Goal: Task Accomplishment & Management: Manage account settings

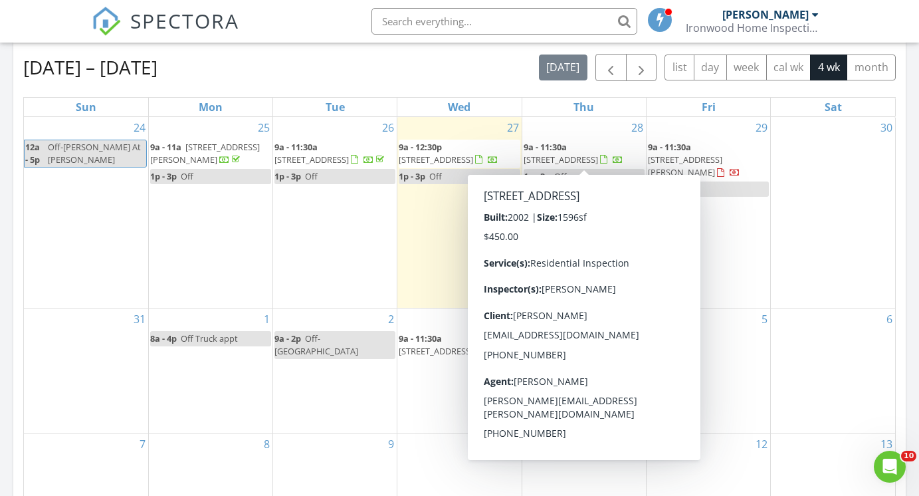
scroll to position [585, 0]
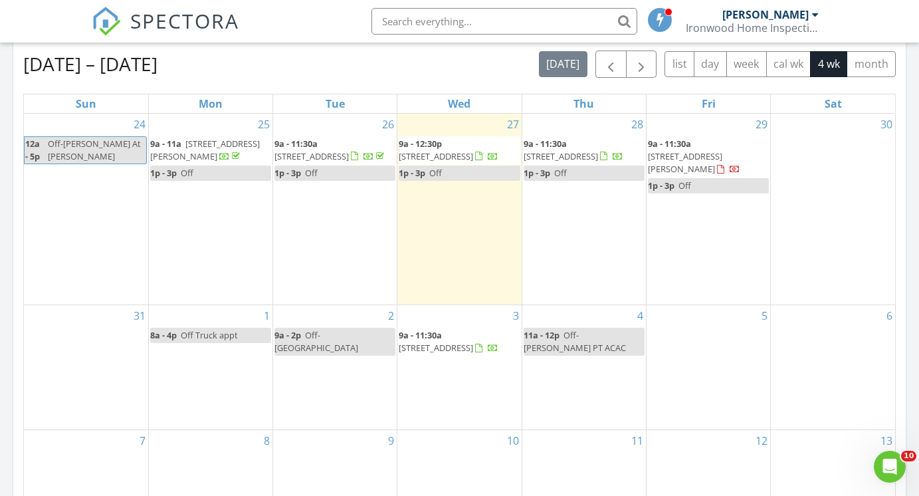
click at [456, 150] on span "28 Possum Ln, Palmyra 22963" at bounding box center [436, 156] width 74 height 12
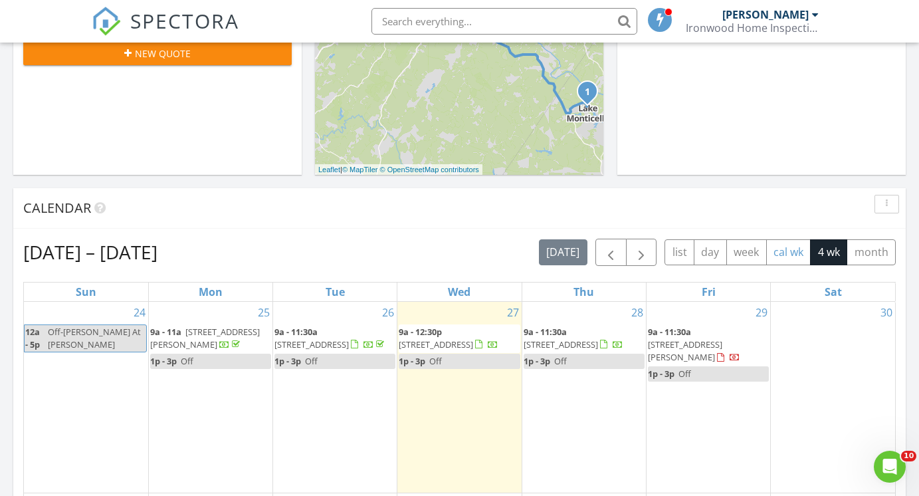
scroll to position [397, 0]
click at [735, 395] on div "29 9a - 11:30a 208 Gravel Hill rd, Fork union 23055 1p - 3p Off" at bounding box center [708, 396] width 124 height 191
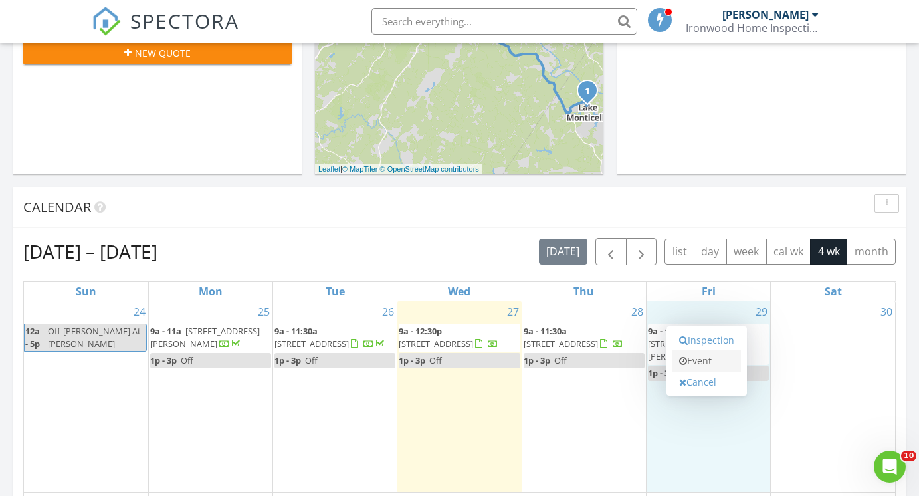
click at [724, 362] on link "Event" at bounding box center [706, 360] width 68 height 21
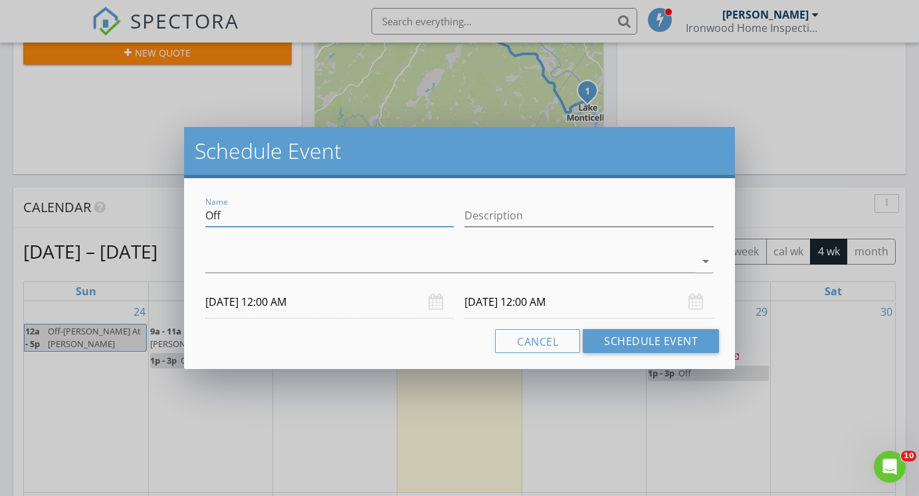
click at [373, 216] on input "Off" at bounding box center [329, 216] width 249 height 22
type input "Pick up Radon Possum"
click at [307, 268] on div at bounding box center [450, 261] width 490 height 22
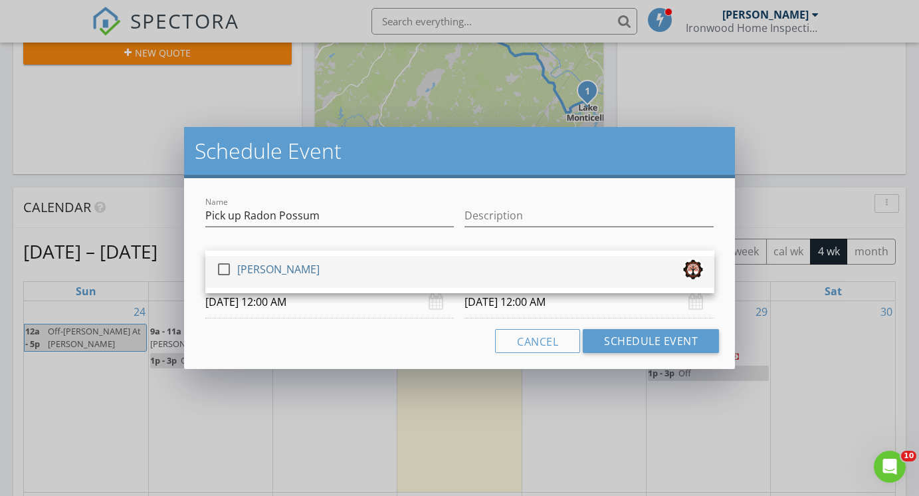
click at [304, 270] on div "check_box_outline_blank Mike Abrams" at bounding box center [460, 271] width 488 height 27
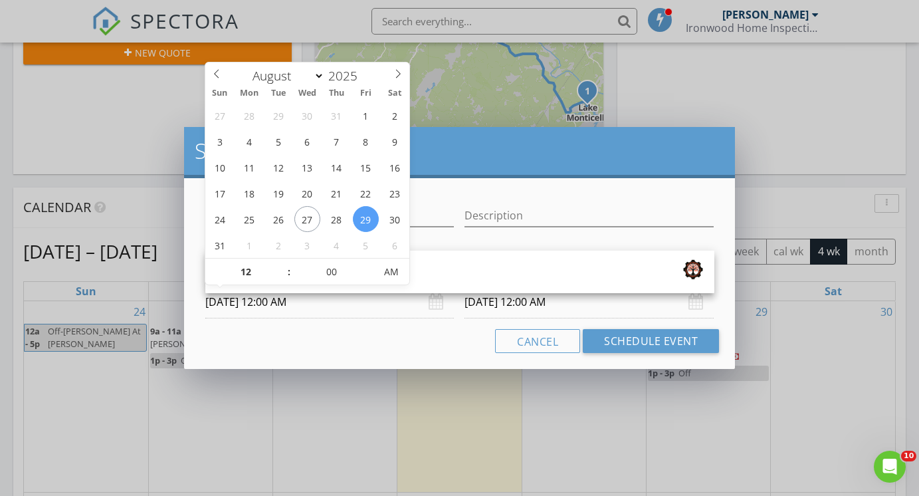
click at [345, 309] on input "08/29/2025 12:00 AM" at bounding box center [329, 302] width 249 height 33
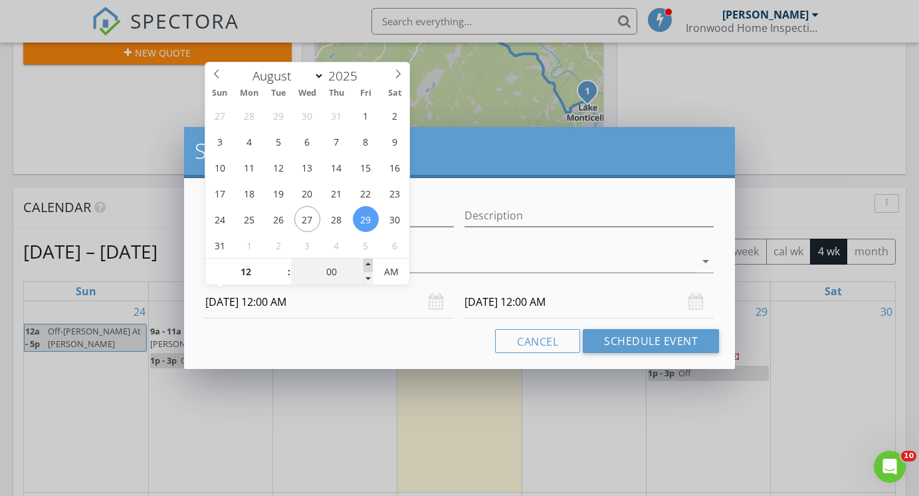
type input "05"
type input "08/29/2025 12:05 AM"
click at [368, 266] on span at bounding box center [367, 264] width 9 height 13
type input "10"
type input "08/29/2025 12:10 AM"
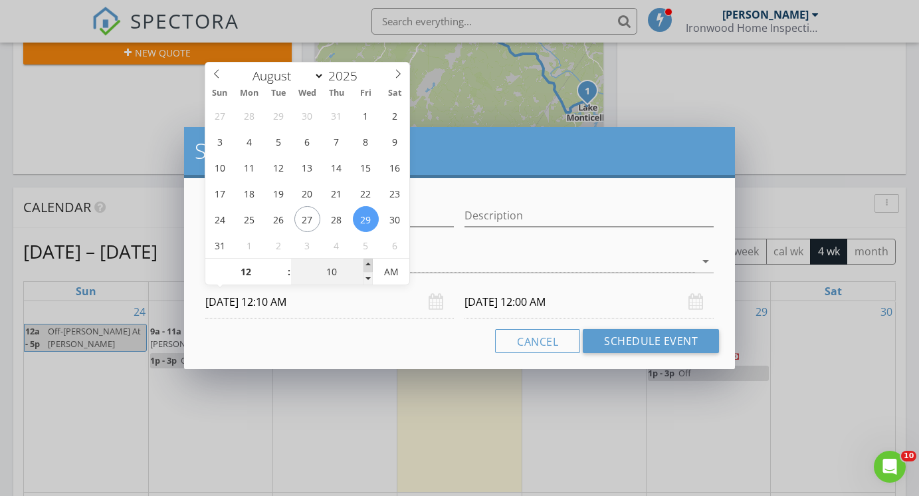
click at [368, 266] on span at bounding box center [367, 264] width 9 height 13
type input "15"
type input "08/29/2025 12:15 AM"
click at [368, 266] on span at bounding box center [367, 264] width 9 height 13
type input "20"
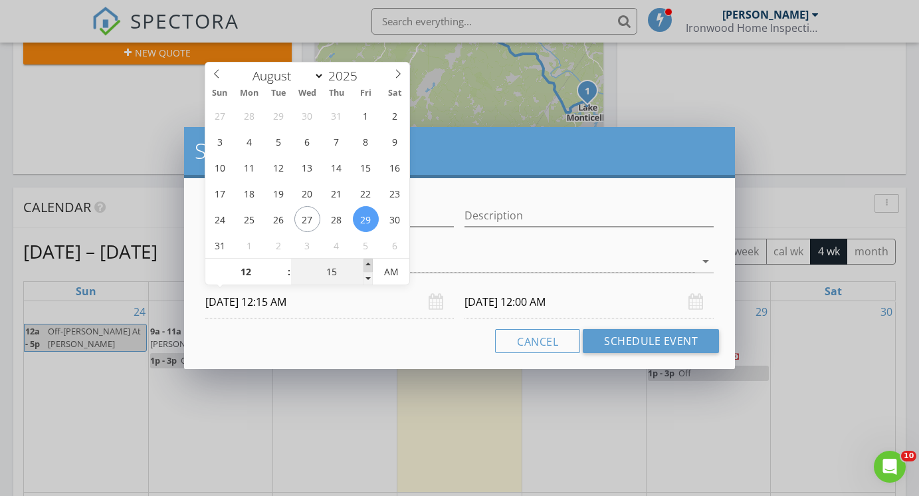
type input "08/29/2025 12:20 AM"
click at [368, 266] on span at bounding box center [367, 264] width 9 height 13
type input "08/30/2025 12:20 AM"
type input "25"
type input "08/29/2025 12:25 AM"
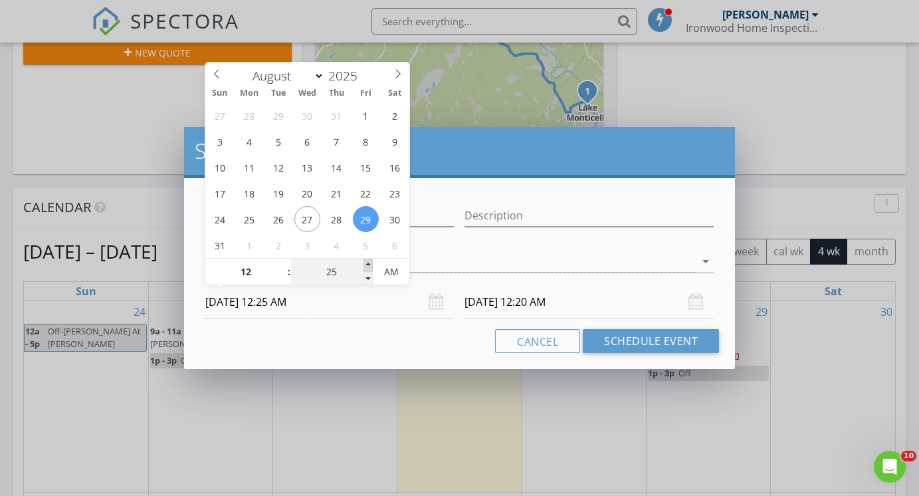
click at [368, 266] on span at bounding box center [367, 264] width 9 height 13
type input "08/30/2025 12:25 AM"
type input "30"
type input "08/29/2025 12:30 AM"
click at [368, 266] on span at bounding box center [367, 264] width 9 height 13
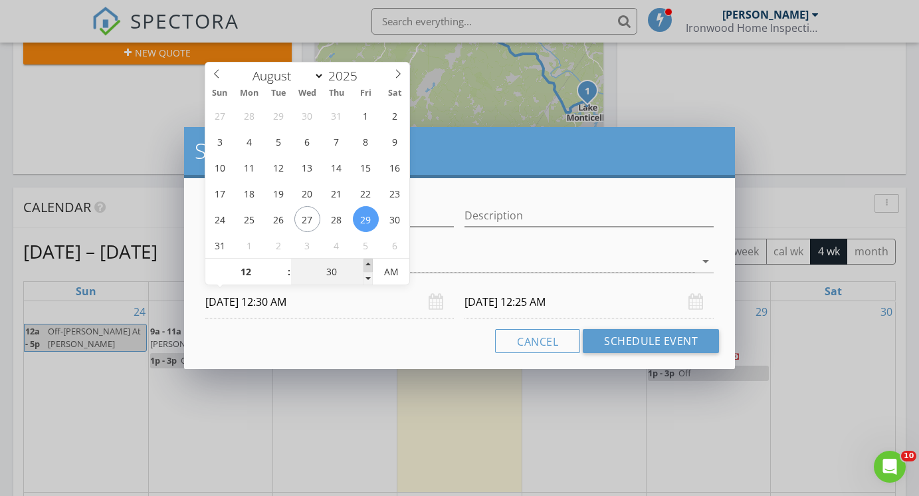
type input "35"
type input "08/29/2025 12:35 AM"
click at [368, 266] on span at bounding box center [367, 264] width 9 height 13
type input "08/30/2025 12:35 AM"
type input "30"
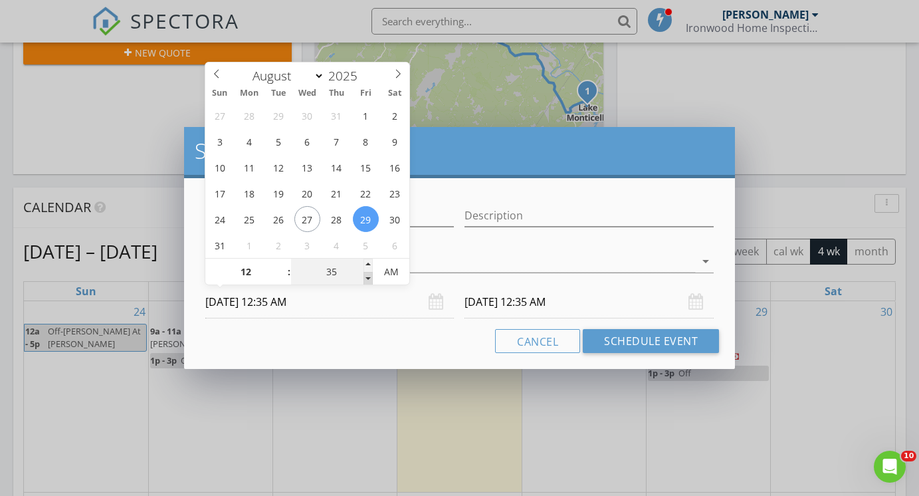
type input "08/29/2025 12:30 AM"
click at [371, 277] on span at bounding box center [367, 278] width 9 height 13
type input "08/30/2025 12:30 AM"
type input "08/29/2025 12:30 PM"
type input "08/30/2025 12:30 PM"
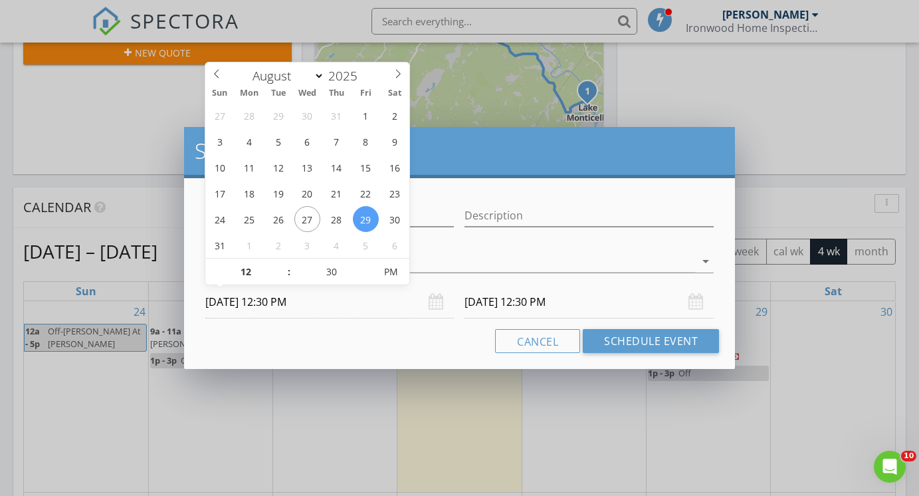
click at [490, 296] on input "08/30/2025 12:30 PM" at bounding box center [588, 302] width 249 height 33
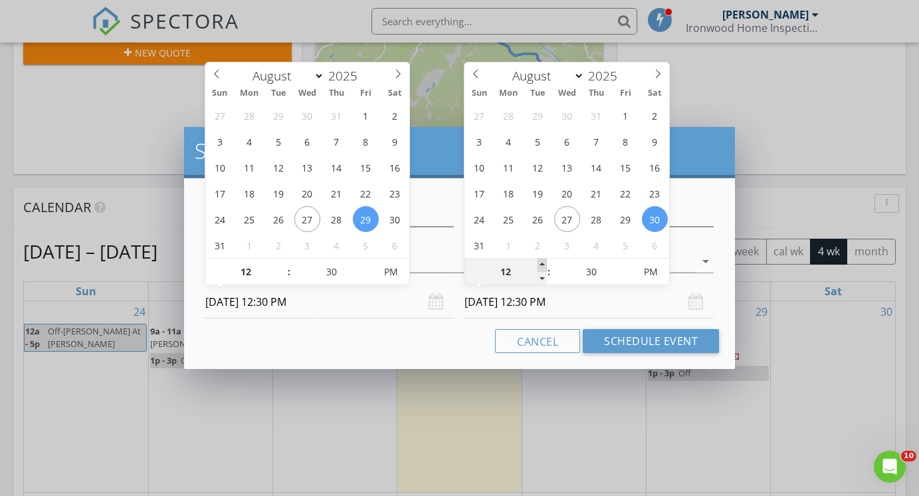
type input "01"
type input "08/30/2025 1:30 PM"
click at [544, 265] on span at bounding box center [541, 264] width 9 height 13
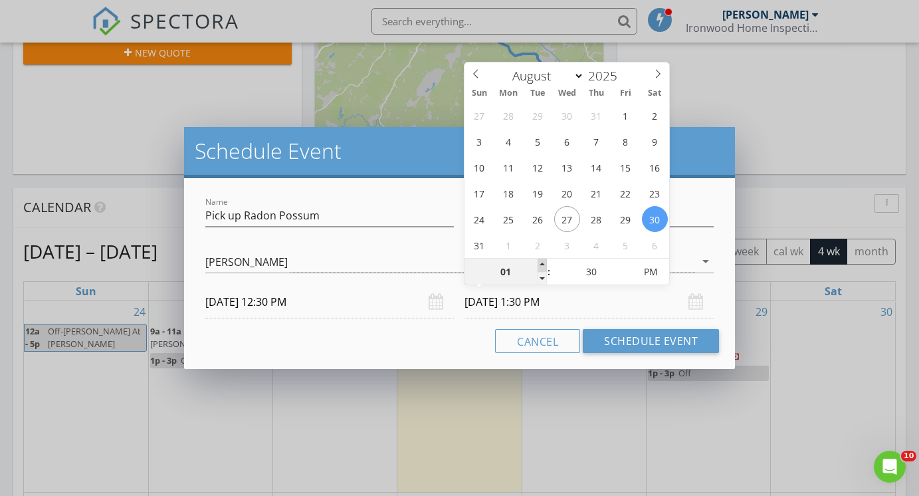
type input "02"
type input "08/30/2025 2:30 PM"
click at [544, 265] on span at bounding box center [541, 264] width 9 height 13
type input "01"
click at [546, 276] on span at bounding box center [541, 278] width 9 height 13
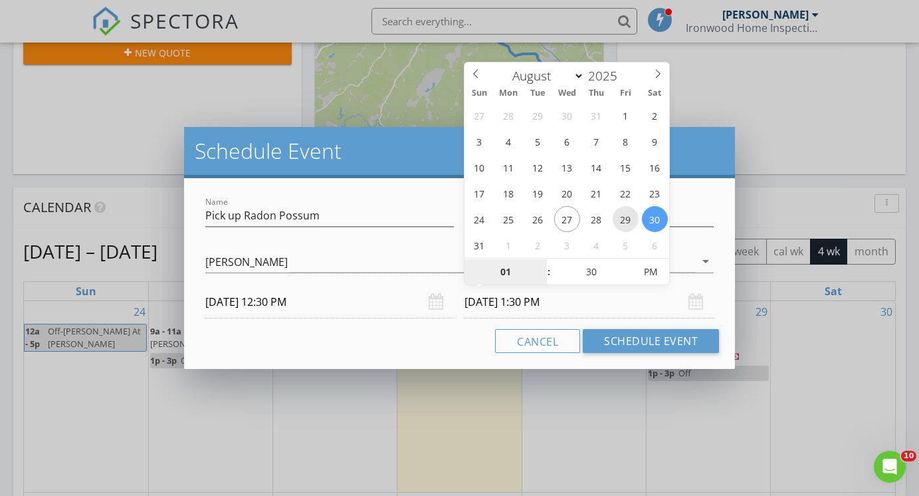
type input "08/29/2025 1:30 PM"
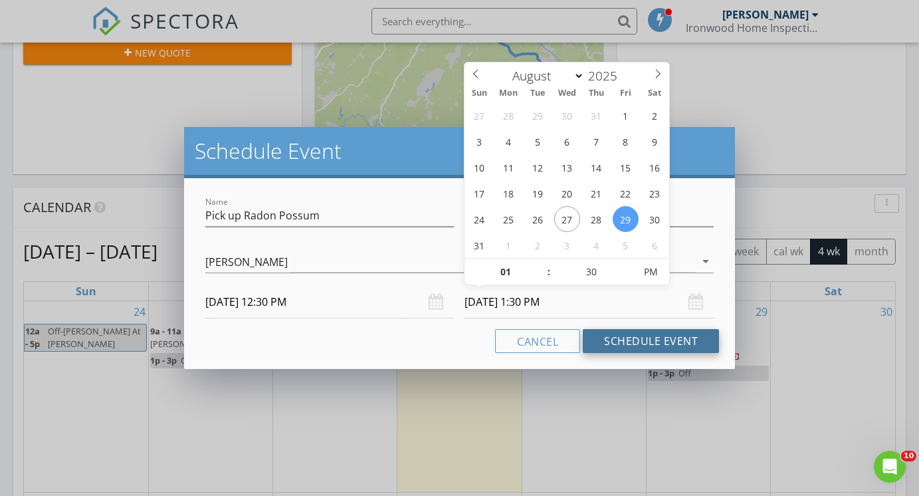
click at [633, 339] on button "Schedule Event" at bounding box center [651, 341] width 136 height 24
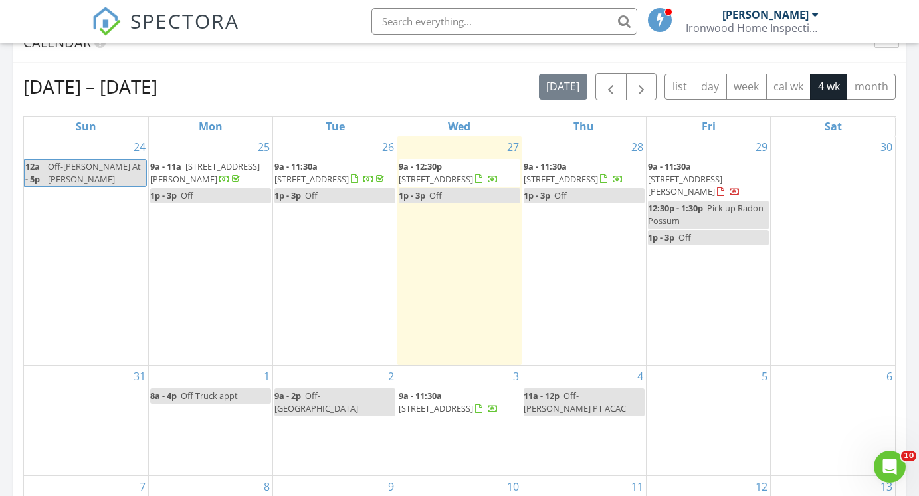
scroll to position [563, 0]
click at [455, 182] on span "28 Possum Ln, Palmyra 22963" at bounding box center [436, 178] width 74 height 12
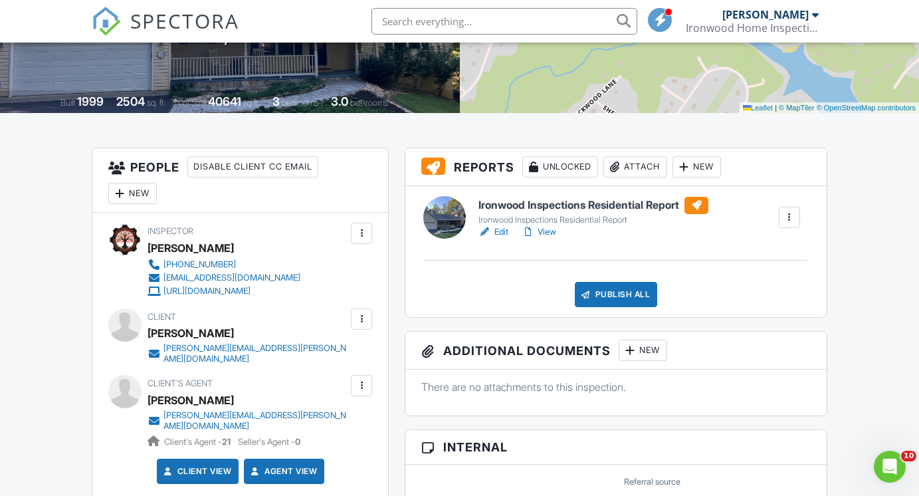
scroll to position [240, 0]
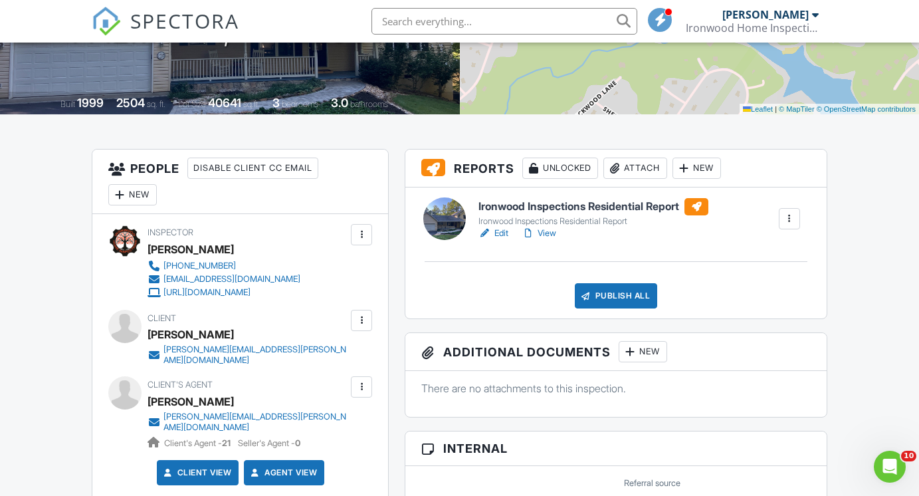
click at [545, 229] on link "View" at bounding box center [538, 232] width 35 height 13
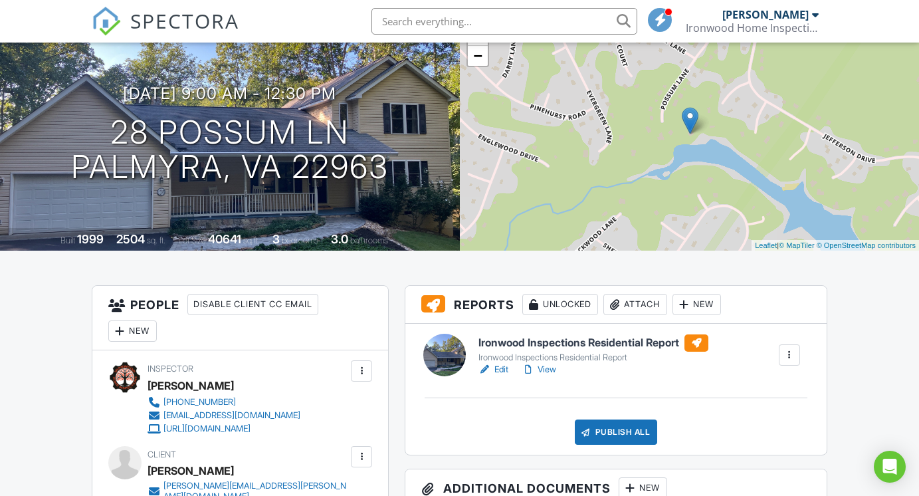
scroll to position [104, 0]
click at [549, 371] on link "View" at bounding box center [538, 369] width 35 height 13
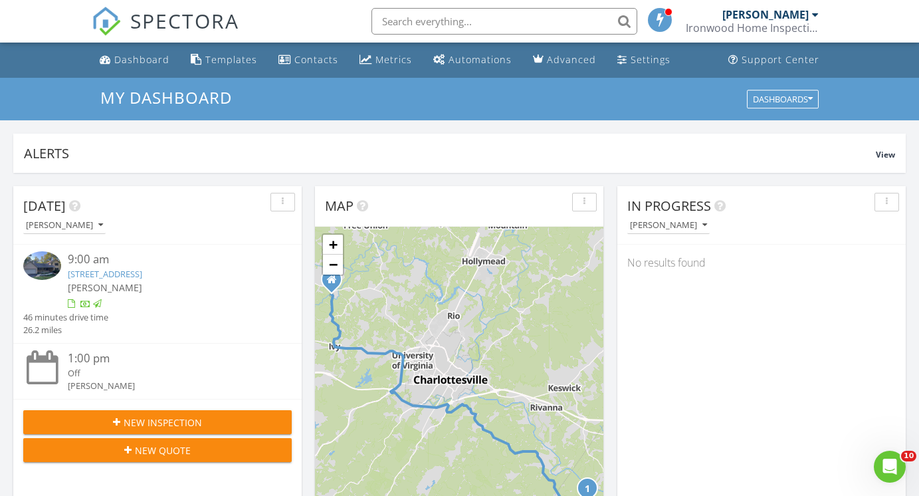
click at [544, 302] on div "1 + − [GEOGRAPHIC_DATA], [PERSON_NAME][GEOGRAPHIC_DATA] km, 46 min Head southea…" at bounding box center [459, 398] width 288 height 345
click at [132, 60] on div "Dashboard" at bounding box center [141, 59] width 55 height 13
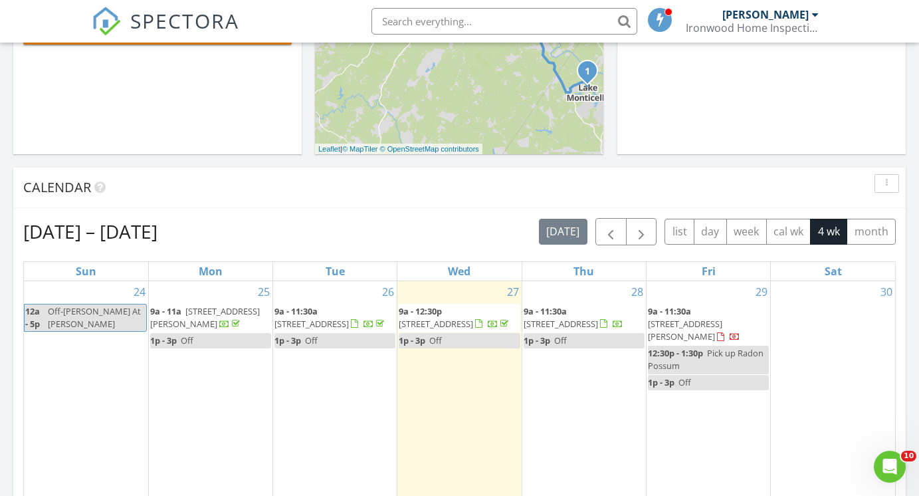
scroll to position [418, 0]
click at [715, 317] on span "[STREET_ADDRESS][PERSON_NAME]" at bounding box center [685, 329] width 74 height 25
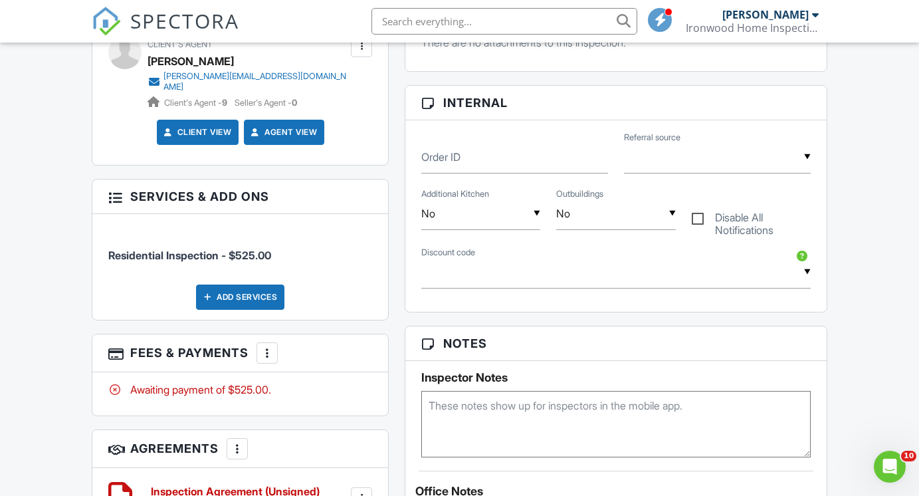
scroll to position [589, 0]
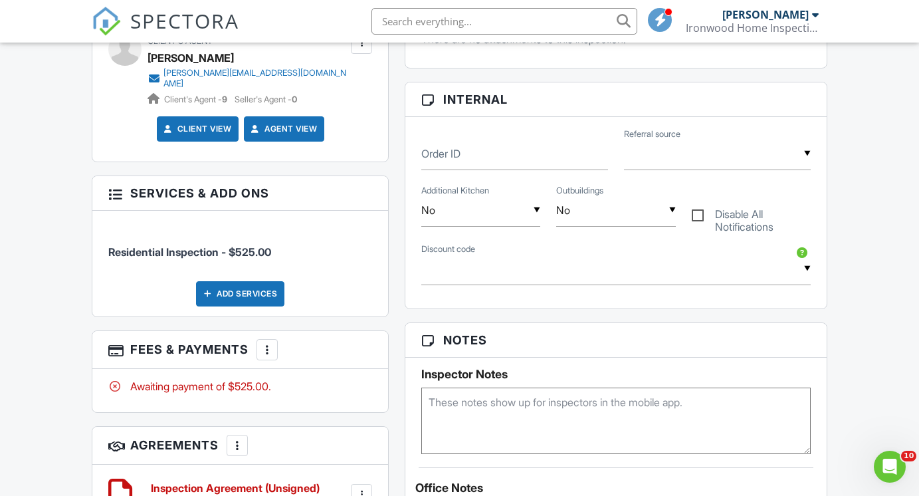
click at [272, 343] on div at bounding box center [266, 349] width 13 height 13
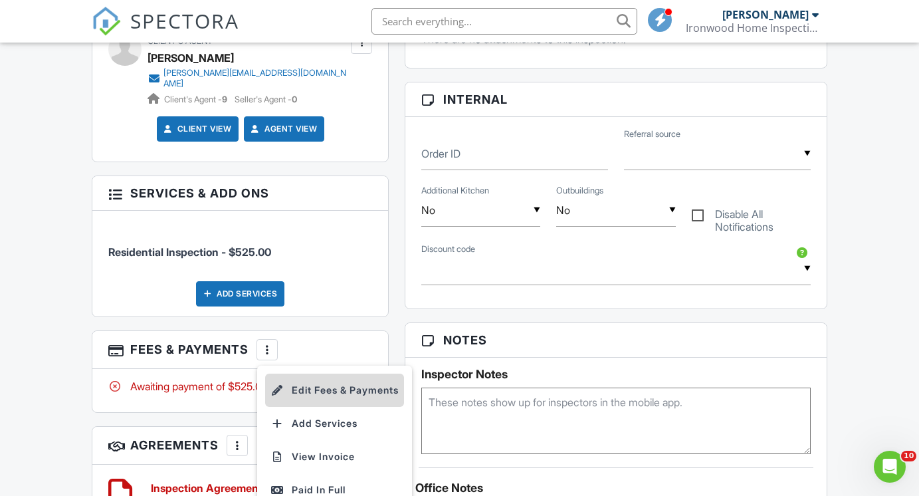
click at [329, 376] on li "Edit Fees & Payments" at bounding box center [334, 389] width 139 height 33
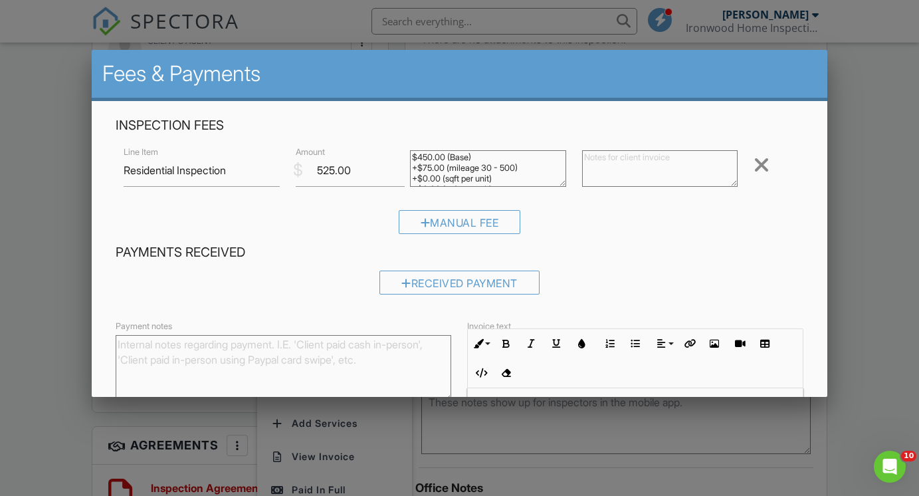
drag, startPoint x: 521, startPoint y: 173, endPoint x: 379, endPoint y: 134, distance: 147.3
click at [381, 135] on div "Inspection Fees Line Item Residential Inspection $ Amount 525.00 $450.00 (Base)…" at bounding box center [459, 181] width 703 height 128
type textarea "+$0.00 (sqft per unit)"
drag, startPoint x: 519, startPoint y: 171, endPoint x: 284, endPoint y: 171, distance: 235.1
click at [284, 171] on div "Line Item Residential Inspection $ Amount 525.00 $450.00 (Base) +$75.00 (mileag…" at bounding box center [459, 169] width 687 height 53
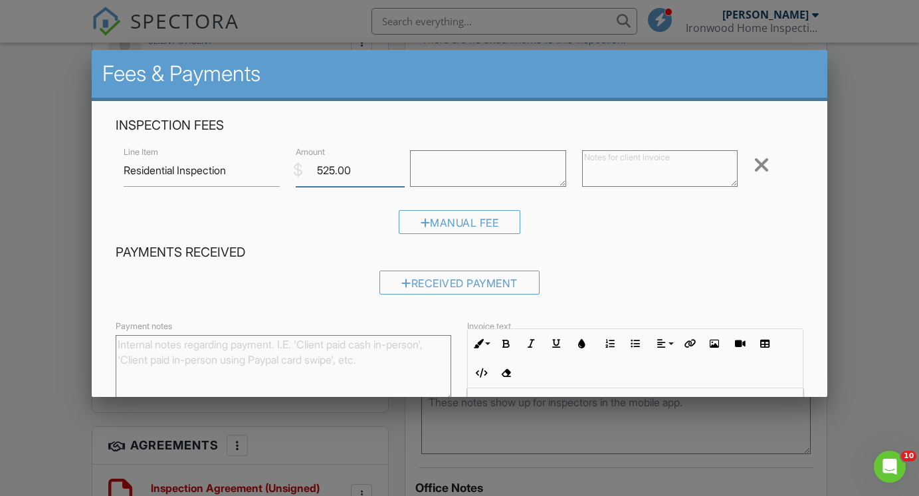
drag, startPoint x: 369, startPoint y: 173, endPoint x: 230, endPoint y: 173, distance: 138.8
click at [230, 173] on div "Line Item Residential Inspection $ Amount 525.00 $450.00 (Base) +$75.00 (mileag…" at bounding box center [459, 169] width 687 height 53
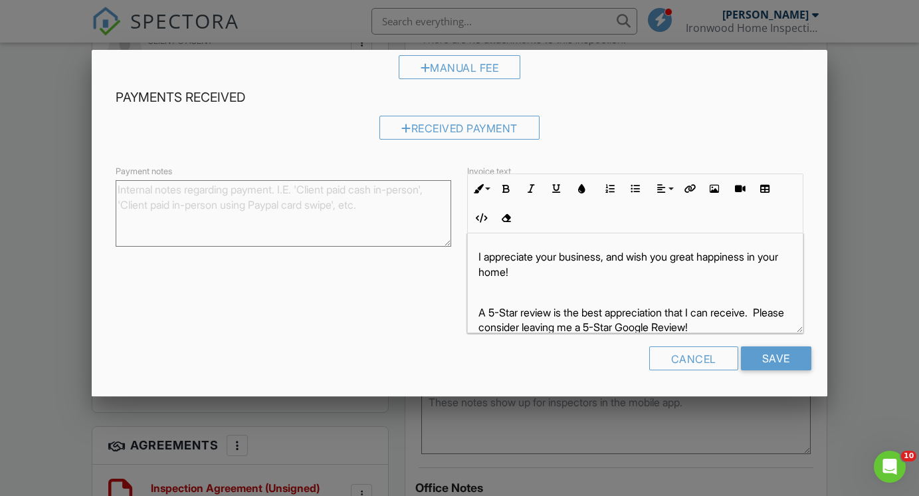
scroll to position [153, 0]
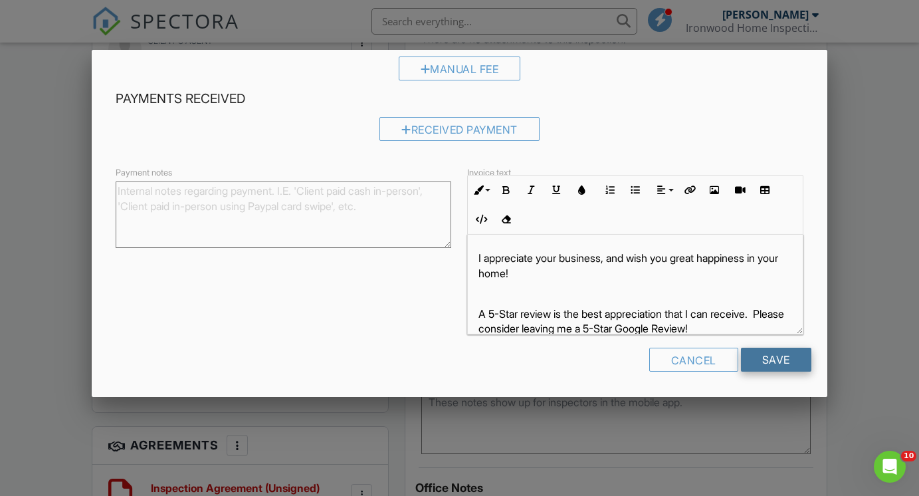
type input "250.00"
click at [780, 362] on input "Save" at bounding box center [776, 359] width 70 height 24
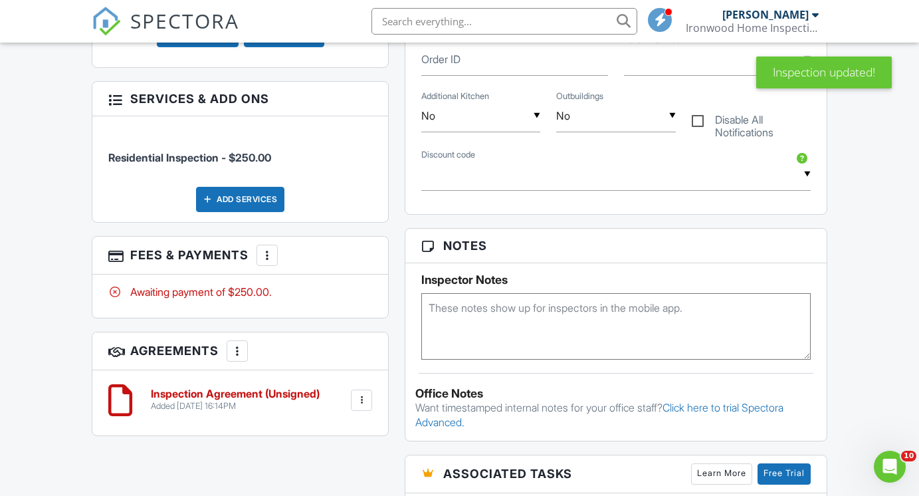
scroll to position [685, 0]
